Goal: Task Accomplishment & Management: Complete application form

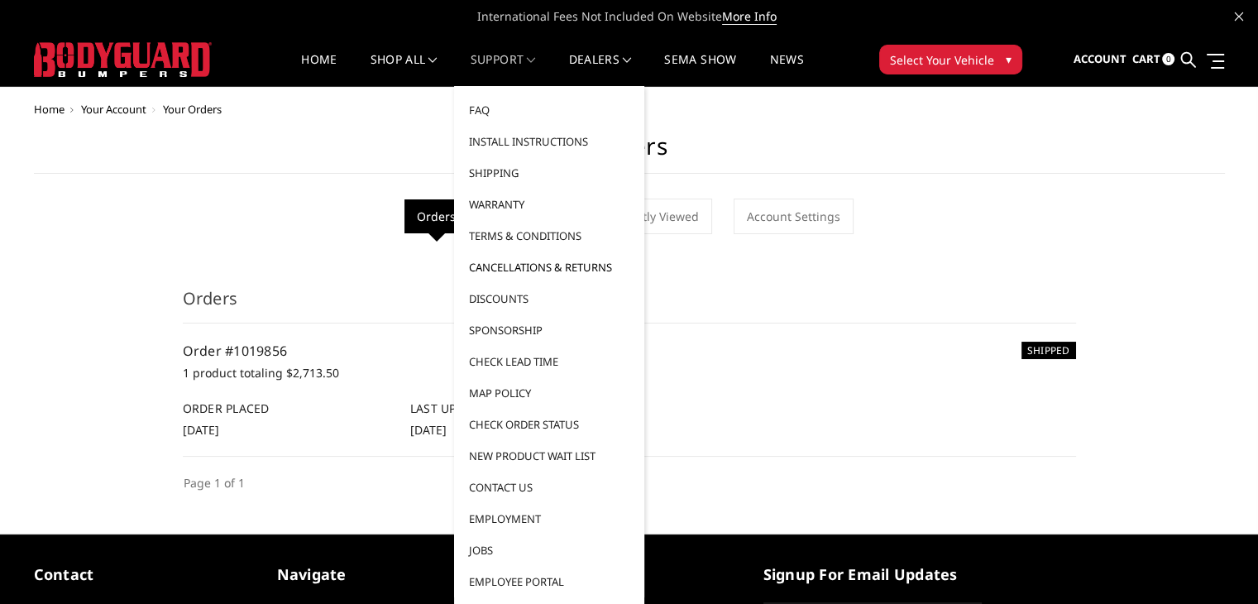
click at [525, 265] on link "Cancellations & Returns" at bounding box center [549, 266] width 177 height 31
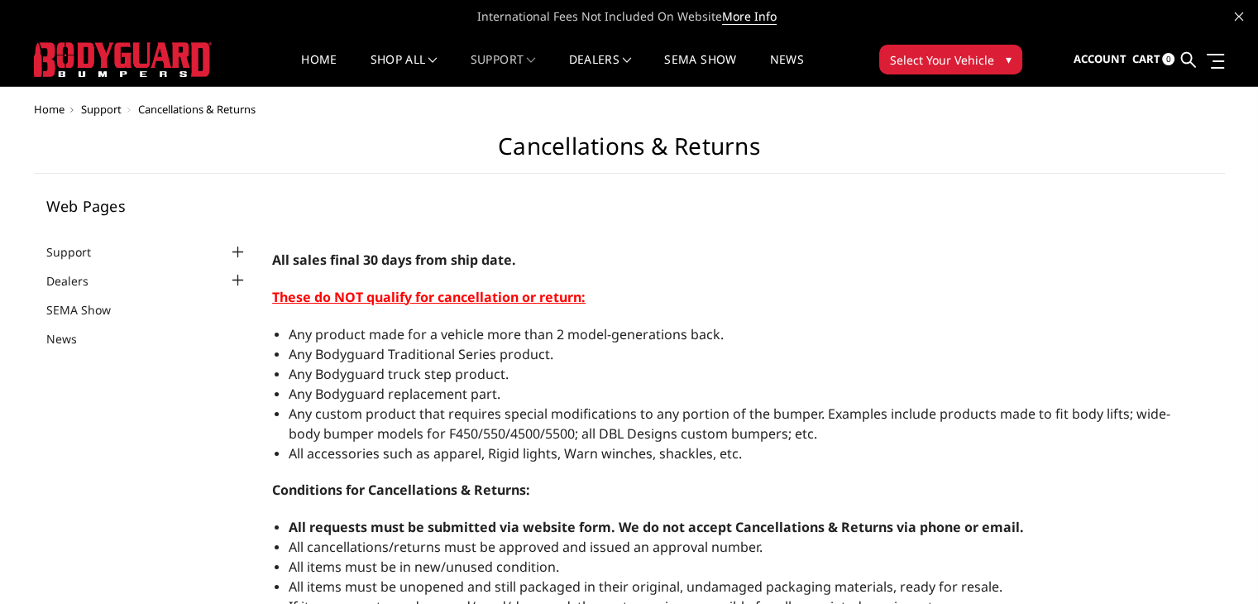
select select "US"
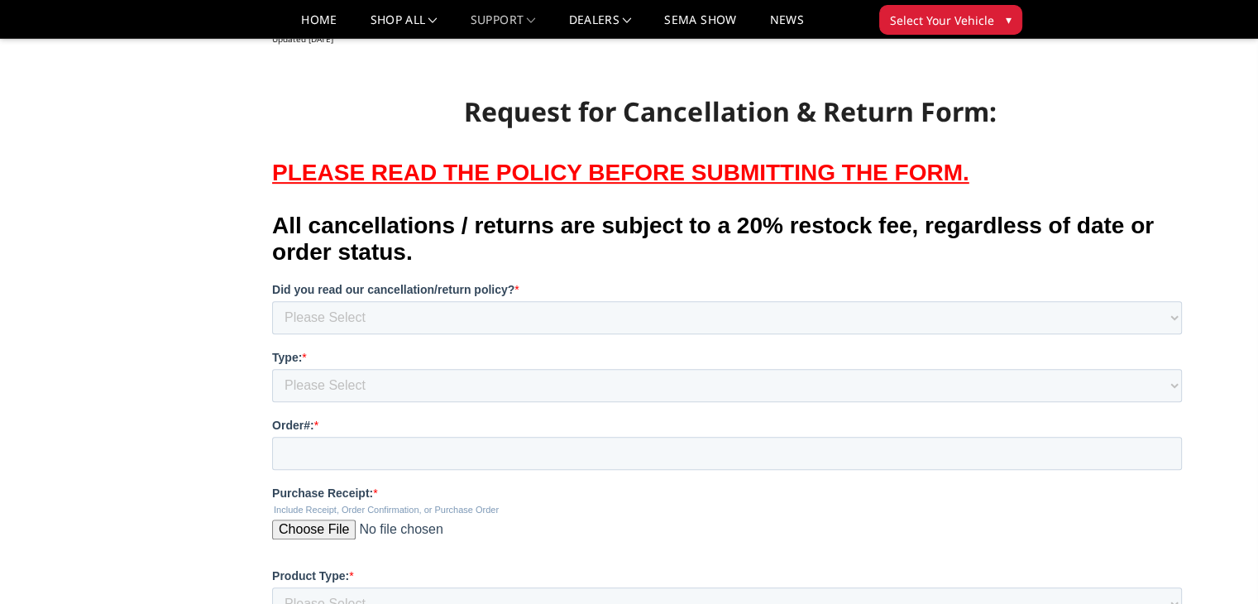
scroll to position [916, 0]
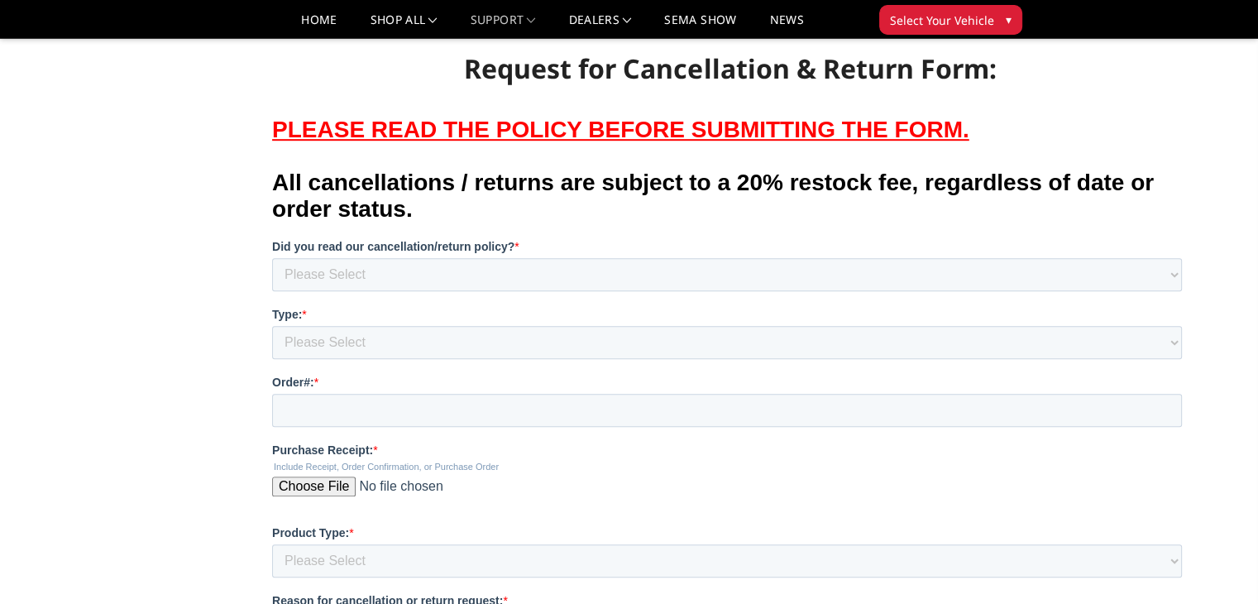
click at [494, 252] on strong "Did you read our cancellation/return policy?" at bounding box center [393, 245] width 242 height 13
click at [494, 267] on select "Please Select Yes, I am within the policy limitations and agree. No, I did not …" at bounding box center [727, 273] width 910 height 33
click at [488, 254] on label "Did you read our cancellation/return policy? *" at bounding box center [730, 245] width 916 height 17
click at [488, 279] on select "Please Select Yes, I am within the policy limitations and agree. No, I did not …" at bounding box center [727, 273] width 910 height 33
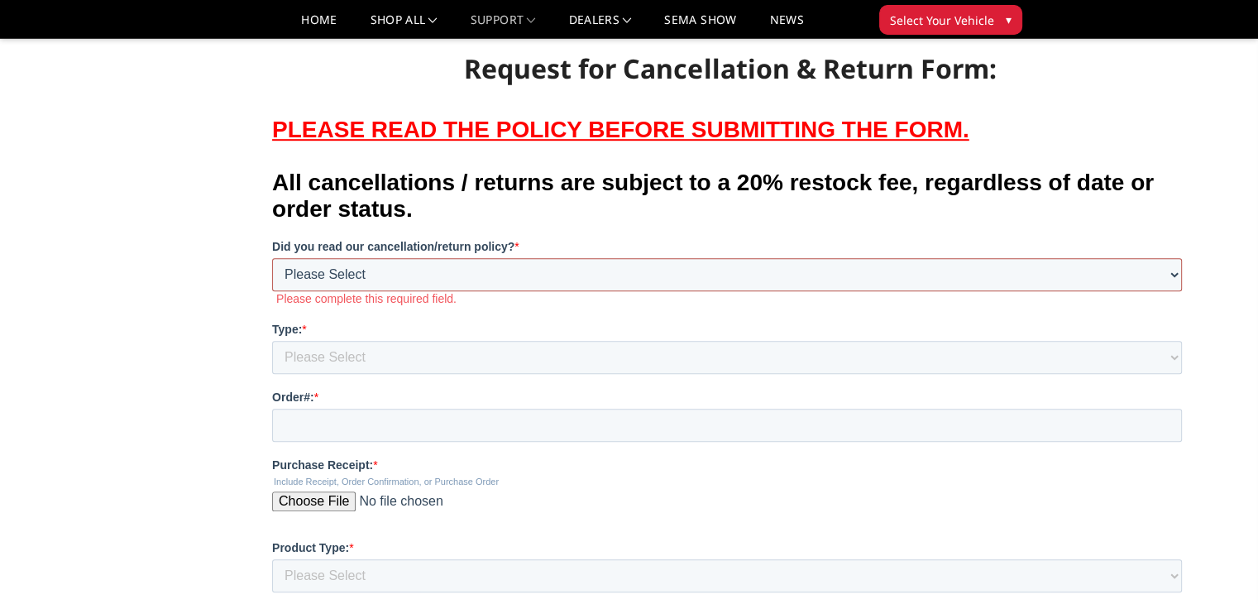
click at [419, 290] on select "Please Select Yes, I am within the policy limitations and agree. No, I did not …" at bounding box center [727, 273] width 910 height 33
select select "Yes"
click at [272, 257] on select "Please Select Yes, I am within the policy limitations and agree. No, I did not …" at bounding box center [727, 273] width 910 height 33
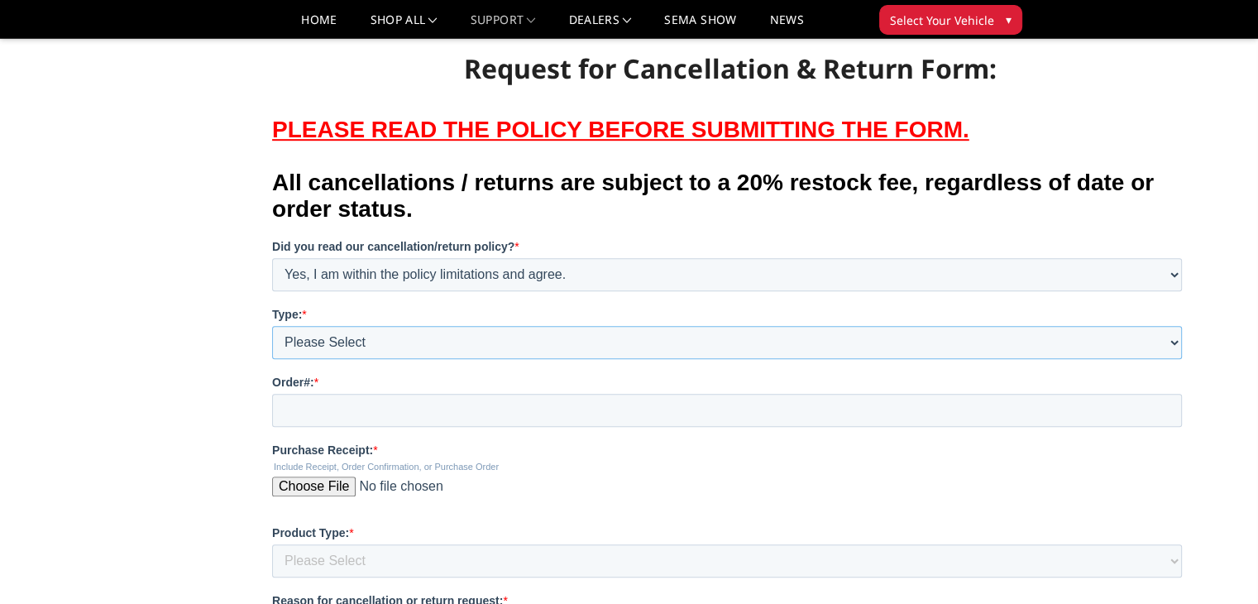
click at [368, 358] on select "Please Select Cancellation Request Return Request" at bounding box center [727, 341] width 910 height 33
select select "Weld quality"
click at [272, 325] on select "Please Select Cancellation Request Return Request" at bounding box center [727, 341] width 910 height 33
click at [362, 426] on input "Order#: *" at bounding box center [727, 409] width 910 height 33
paste input "1019856"
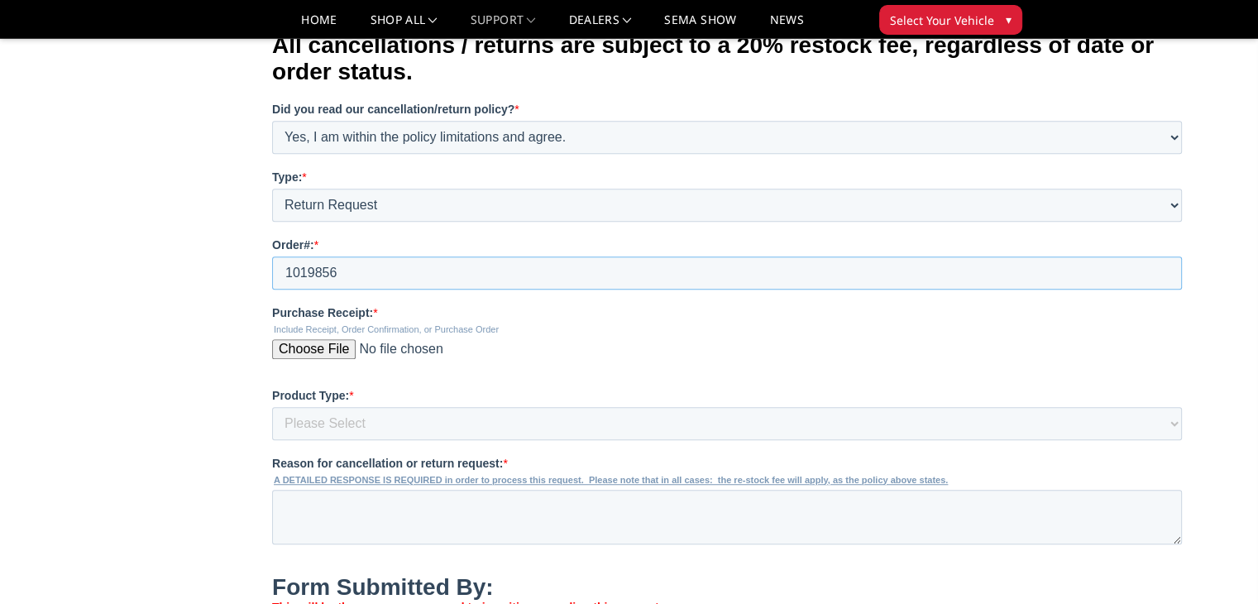
scroll to position [1247, 0]
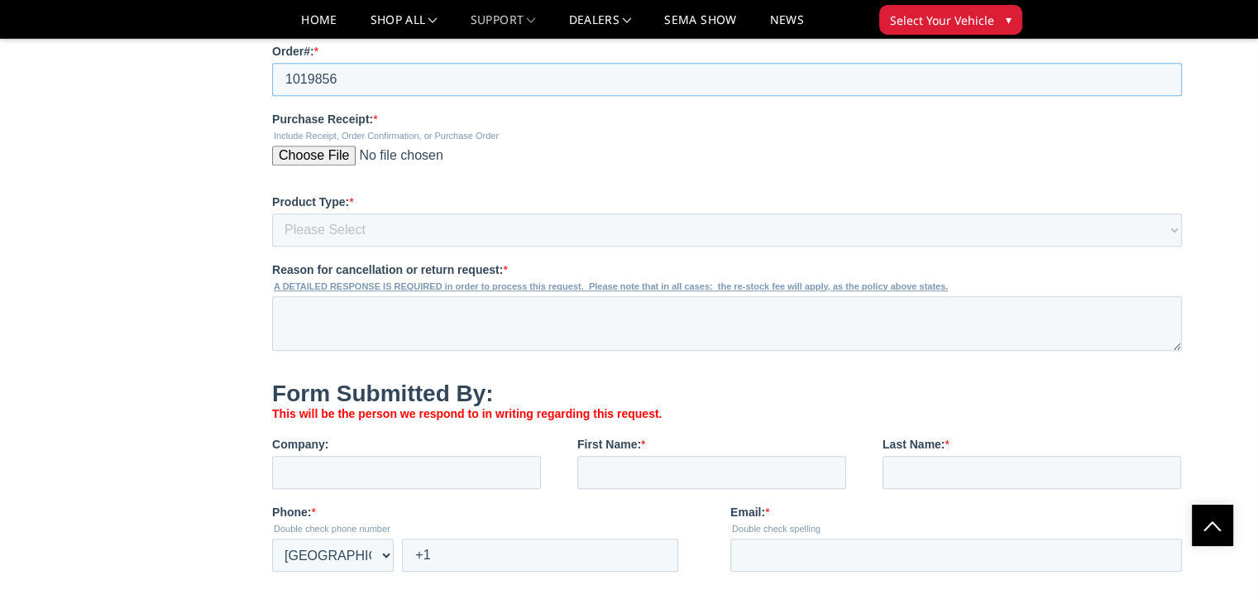
type input "1019856"
click at [318, 179] on input "Purchase Receipt: *" at bounding box center [727, 162] width 910 height 33
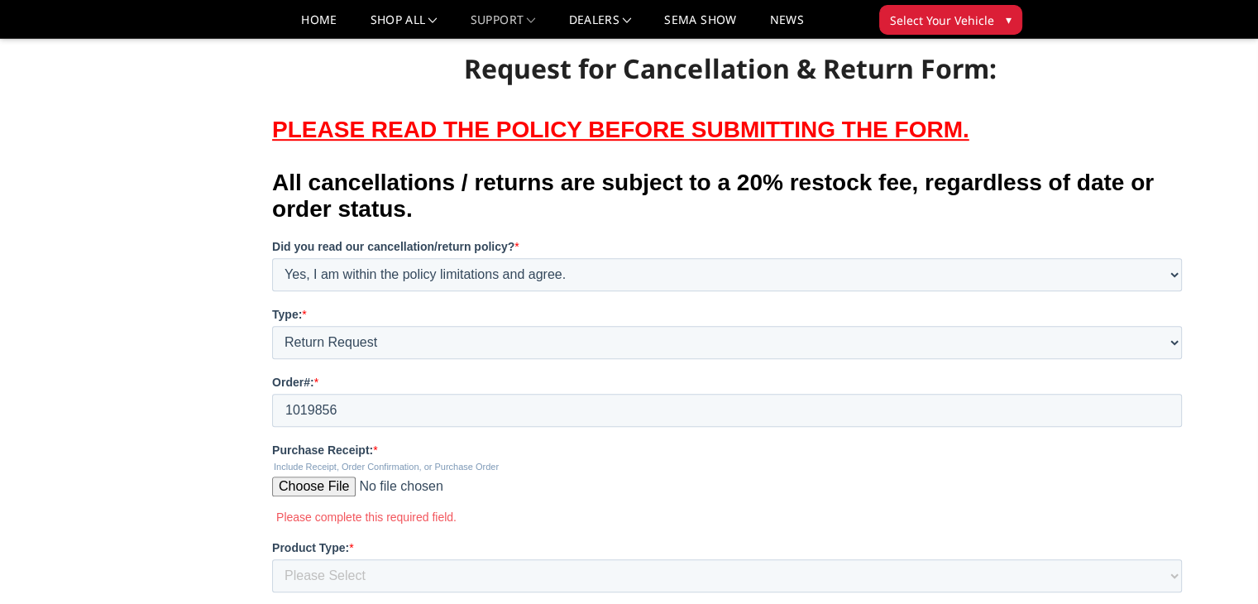
scroll to position [1082, 0]
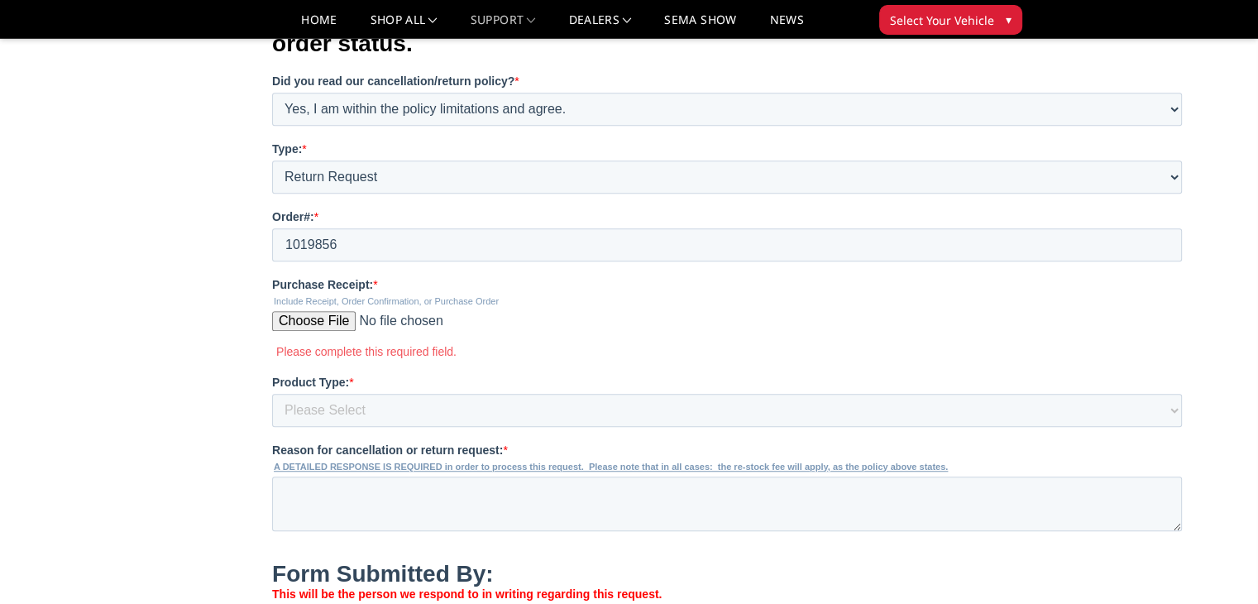
click at [316, 344] on input "Purchase Receipt: *" at bounding box center [727, 327] width 910 height 33
type input "C:\fakepath\BODYGUARD BUMPERS -.pdf"
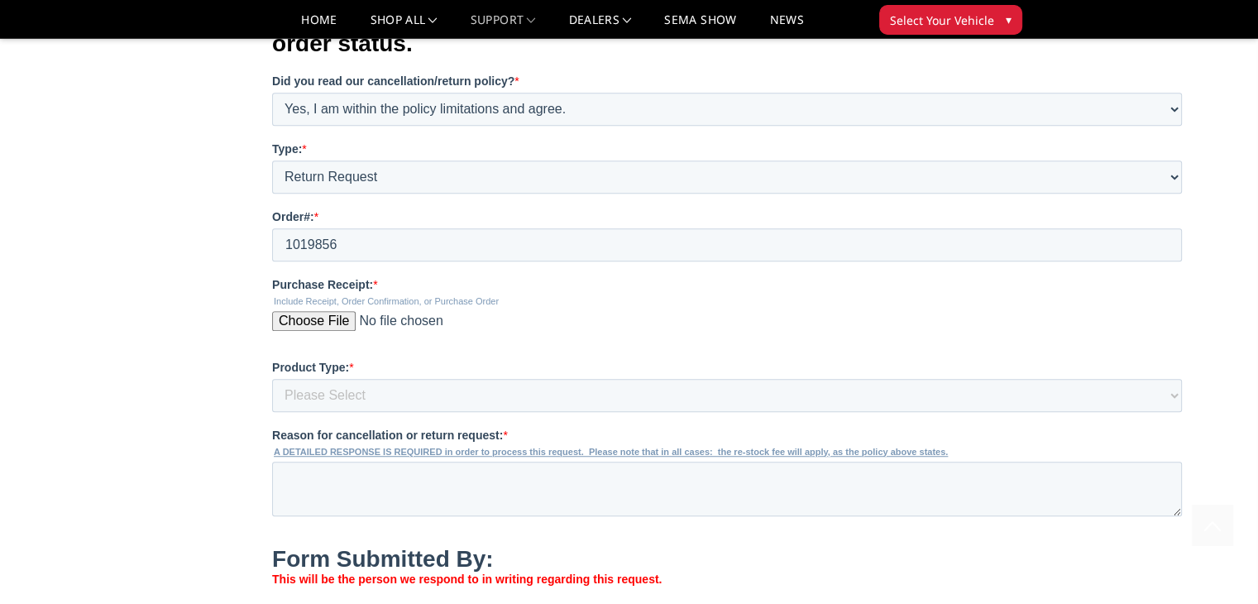
scroll to position [1247, 0]
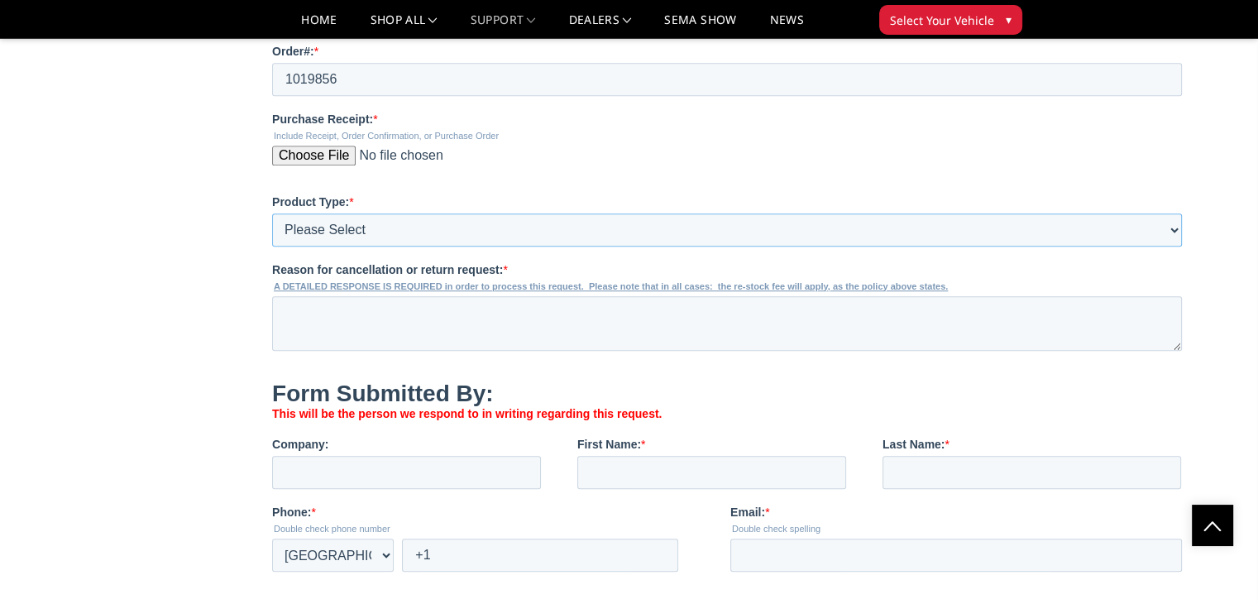
click at [400, 246] on select "Please Select Front only Rear only Front & Rear Bumper Body Armor Other" at bounding box center [727, 229] width 910 height 33
select select "Front bumper"
click at [272, 246] on select "Please Select Front only Rear only Front & Rear Bumper Body Armor Other" at bounding box center [727, 229] width 910 height 33
click at [358, 342] on textarea "Reason for cancellation or return request: *" at bounding box center [727, 323] width 910 height 55
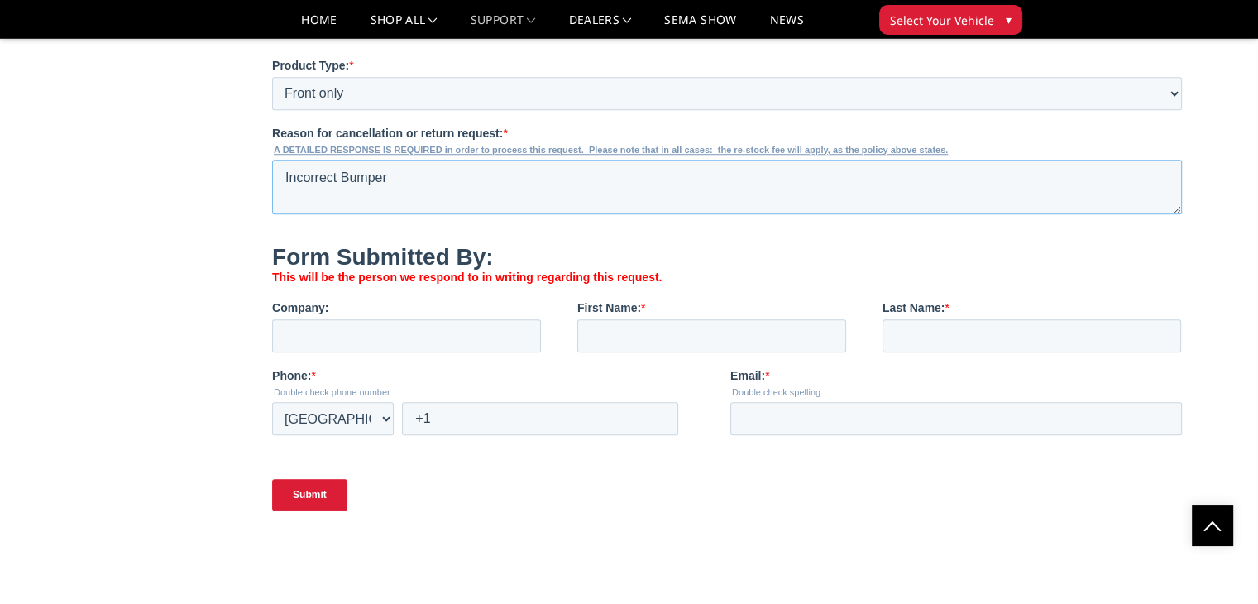
scroll to position [1413, 0]
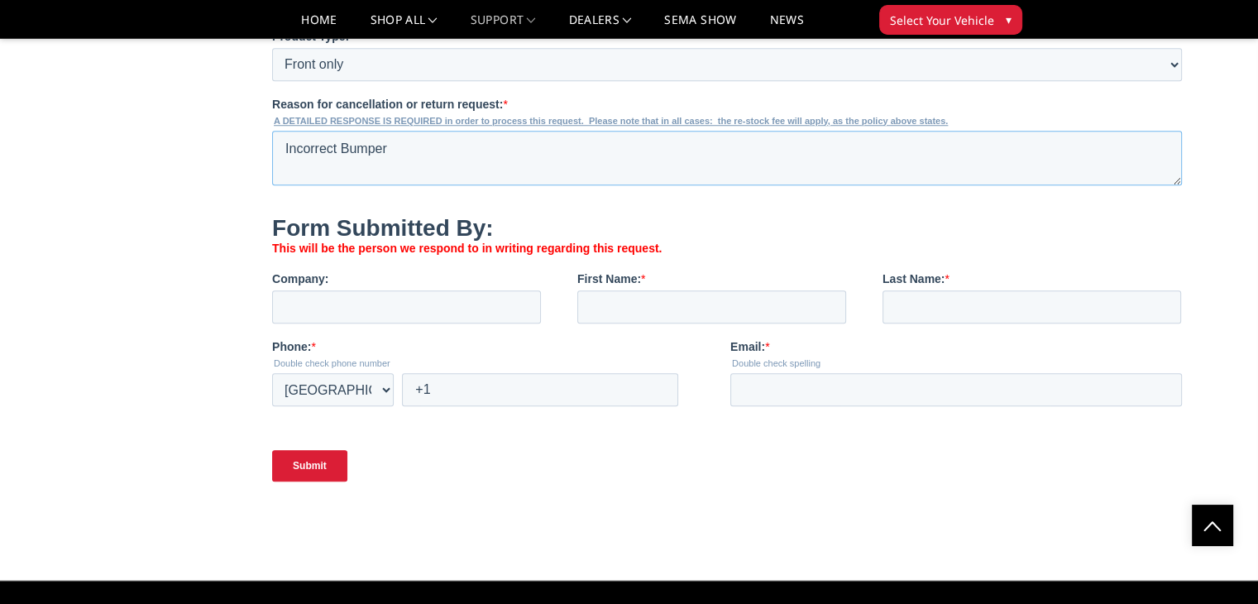
type textarea "Incorrect Bumper"
click at [354, 323] on input "Company:" at bounding box center [406, 306] width 269 height 33
click at [389, 255] on span "This will be the person we respond to in writing regarding this request." at bounding box center [467, 248] width 390 height 13
click at [389, 323] on input "Company:" at bounding box center [406, 306] width 269 height 33
type input "Fred's Truck Accessories"
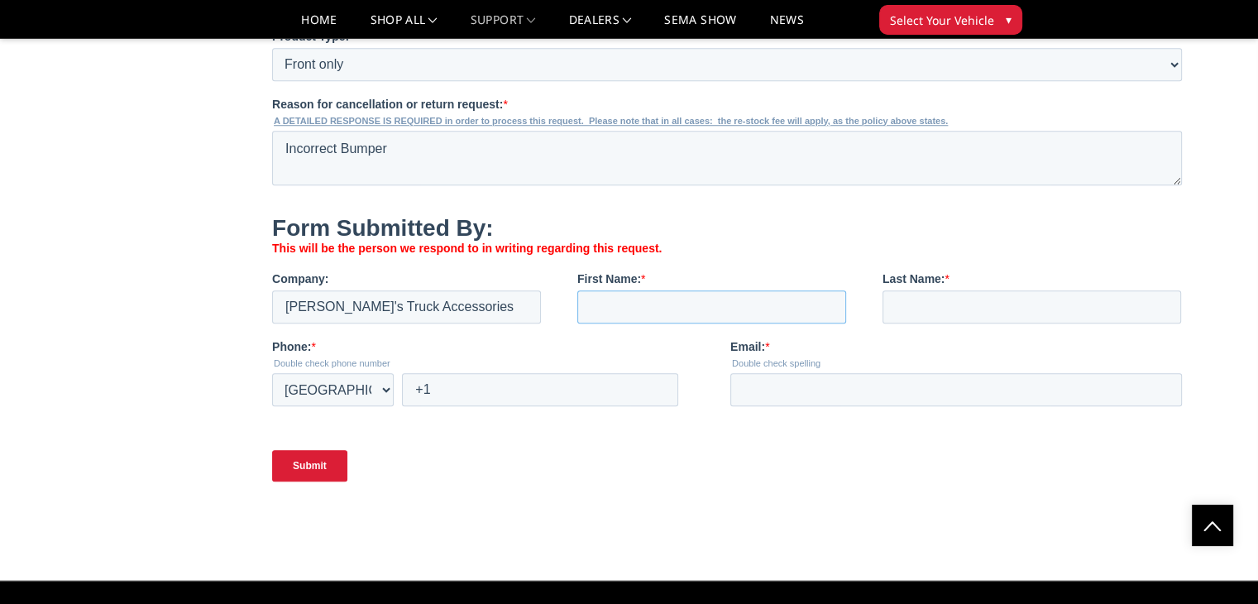
click at [658, 323] on input "First Name: *" at bounding box center [711, 306] width 269 height 33
type input "Spencer"
drag, startPoint x: 940, startPoint y: 328, endPoint x: 940, endPoint y: 350, distance: 21.5
click at [940, 323] on input "Last Name: *" at bounding box center [1032, 306] width 299 height 33
type input "Foster"
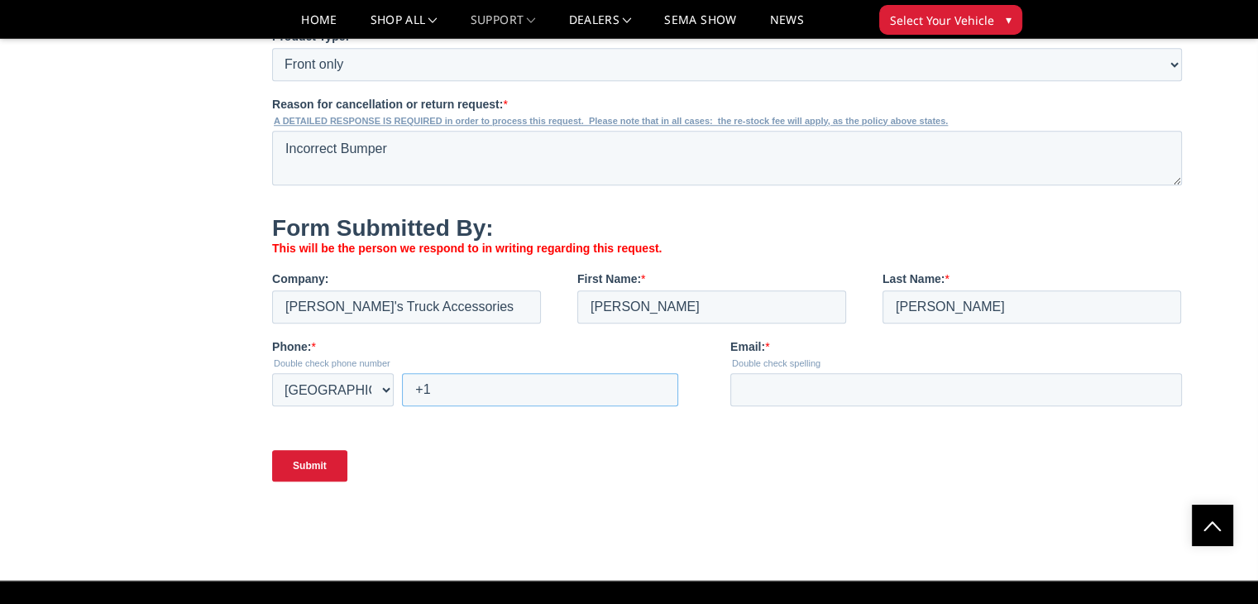
click at [503, 406] on input "+1" at bounding box center [540, 389] width 276 height 33
type input "+1 8504002166"
click at [859, 406] on input "Email: *" at bounding box center [956, 389] width 452 height 33
type input "[PERSON_NAME][EMAIL_ADDRESS][DOMAIN_NAME]"
click at [328, 481] on input "Submit" at bounding box center [309, 465] width 75 height 31
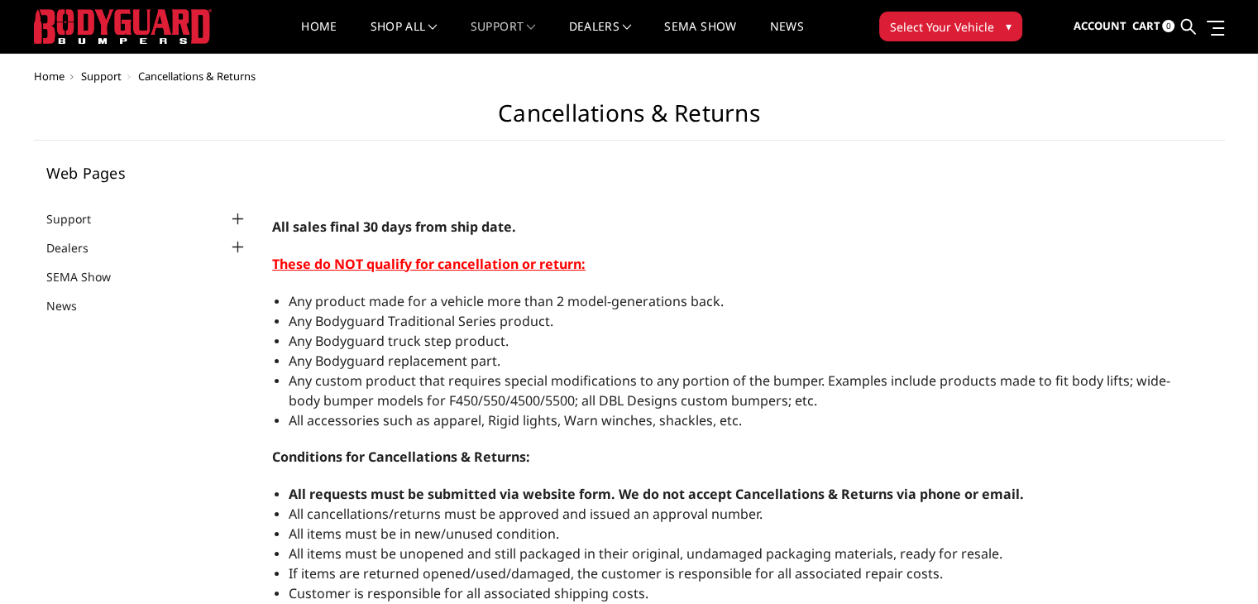
scroll to position [0, 0]
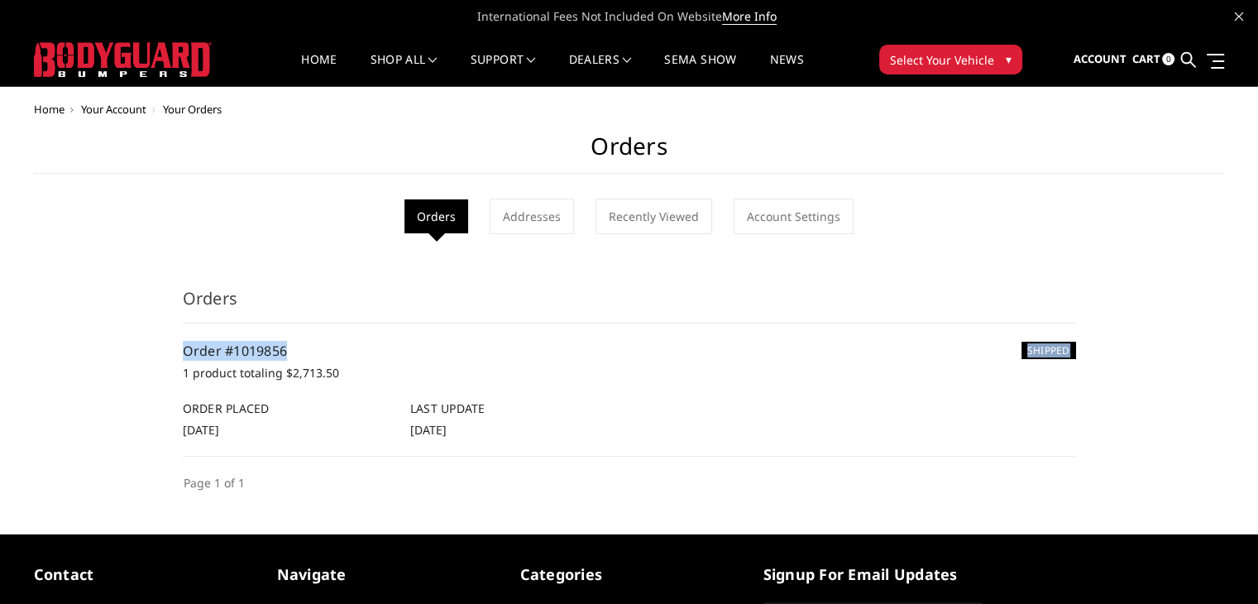
click at [1041, 341] on li "SHIPPED Order #1019856 1 product totaling $2,713.50 Order Placed 21st Aug 2025 …" at bounding box center [629, 389] width 893 height 133
drag, startPoint x: 395, startPoint y: 370, endPoint x: 366, endPoint y: 385, distance: 32.6
click at [372, 382] on div "SHIPPED Order #1019856 1 product totaling $2,713.50 Order Placed 21st Aug 2025 …" at bounding box center [629, 390] width 893 height 98
click at [264, 385] on div "SHIPPED Order #1019856 1 product totaling $2,713.50 Order Placed 21st Aug 2025 …" at bounding box center [629, 390] width 893 height 98
click at [255, 348] on link "Order #1019856" at bounding box center [235, 351] width 105 height 18
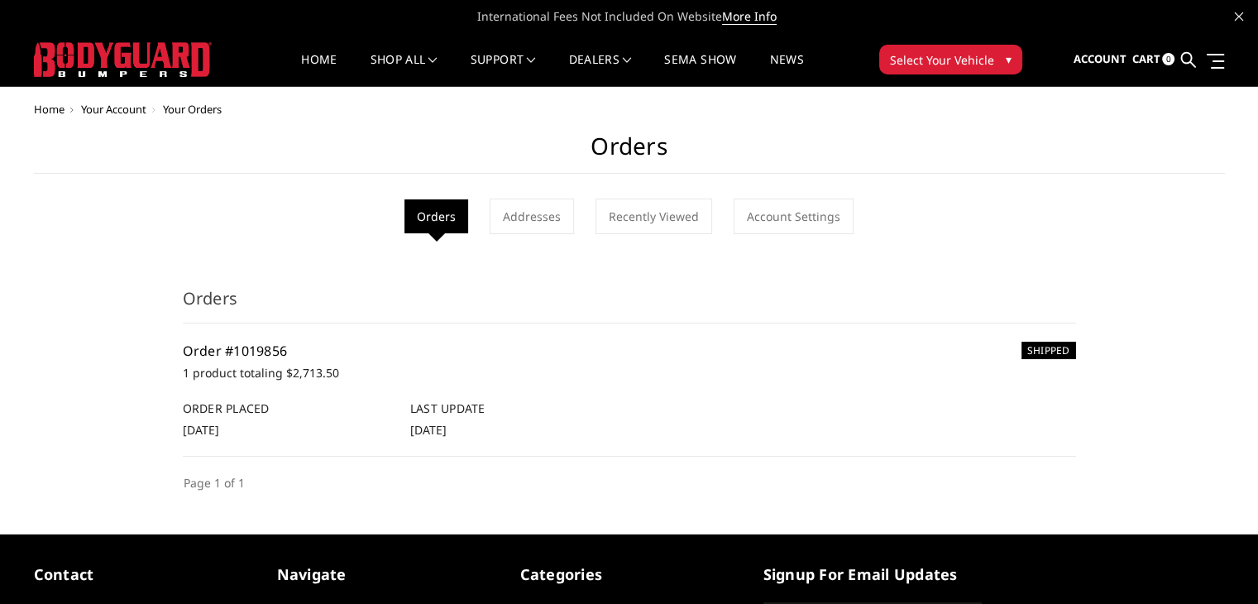
click at [247, 353] on link "Order #1019856" at bounding box center [235, 351] width 105 height 18
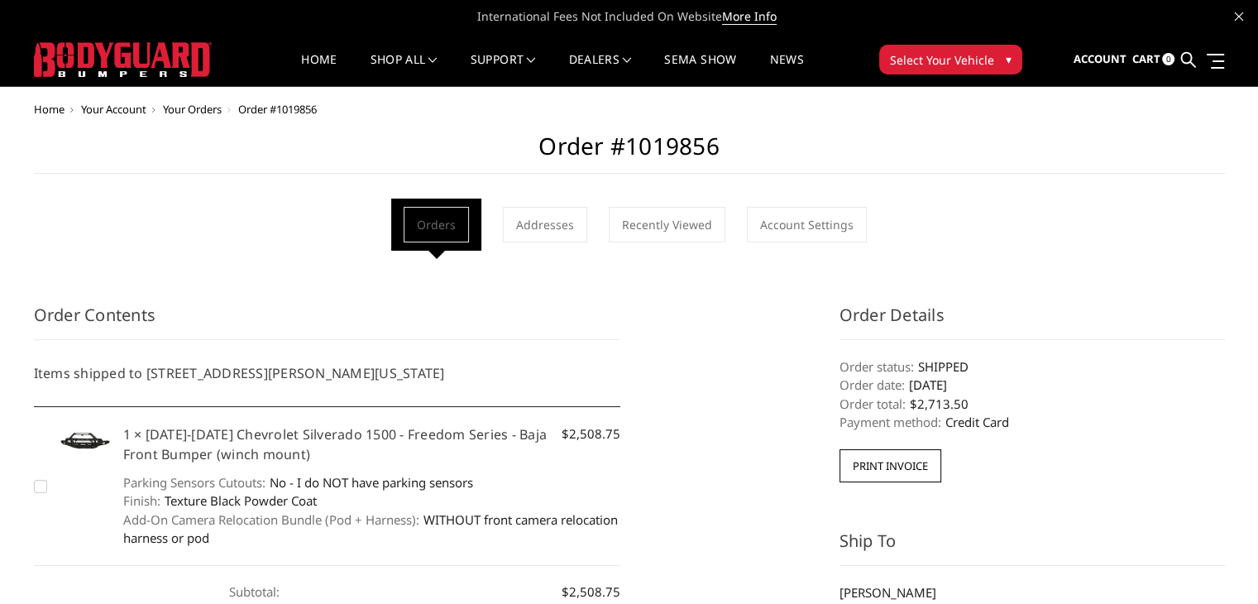
scroll to position [165, 0]
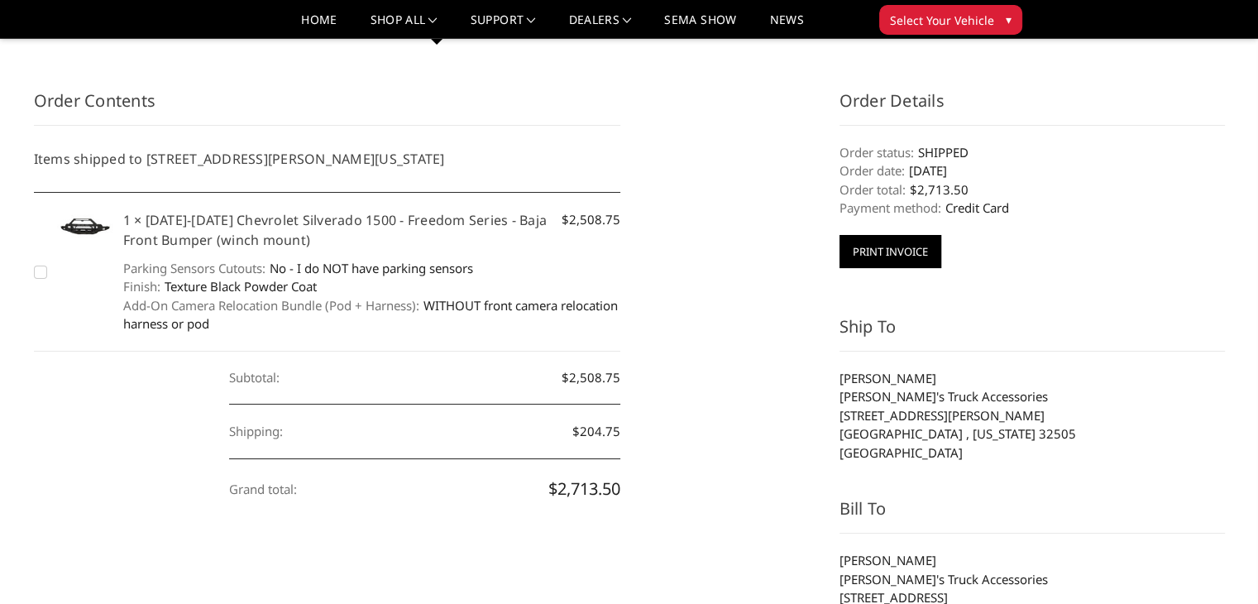
click at [858, 252] on button "Print Invoice" at bounding box center [891, 251] width 102 height 33
